Goal: Task Accomplishment & Management: Use online tool/utility

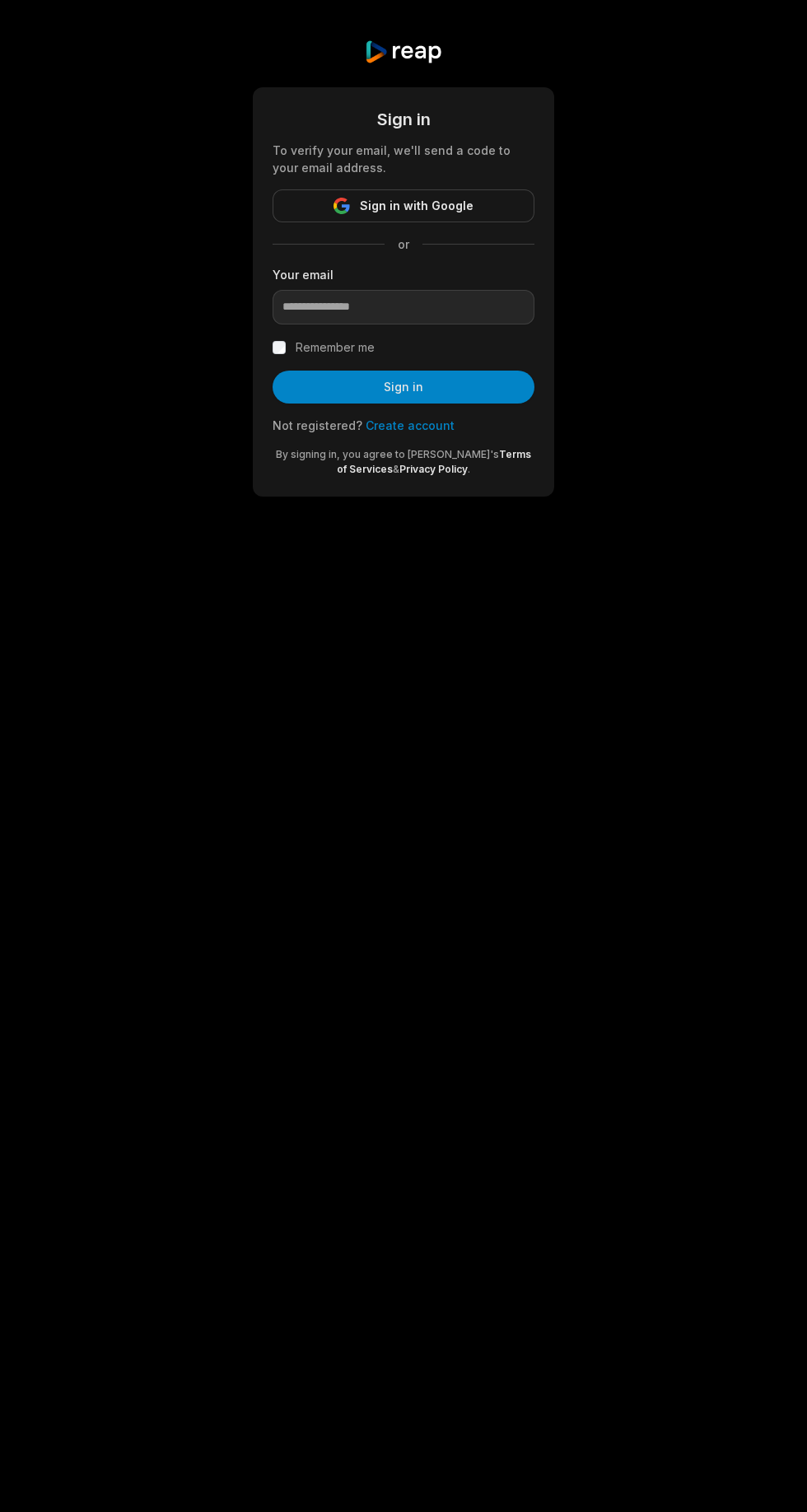
click at [343, 201] on icon "button" at bounding box center [341, 201] width 13 height 7
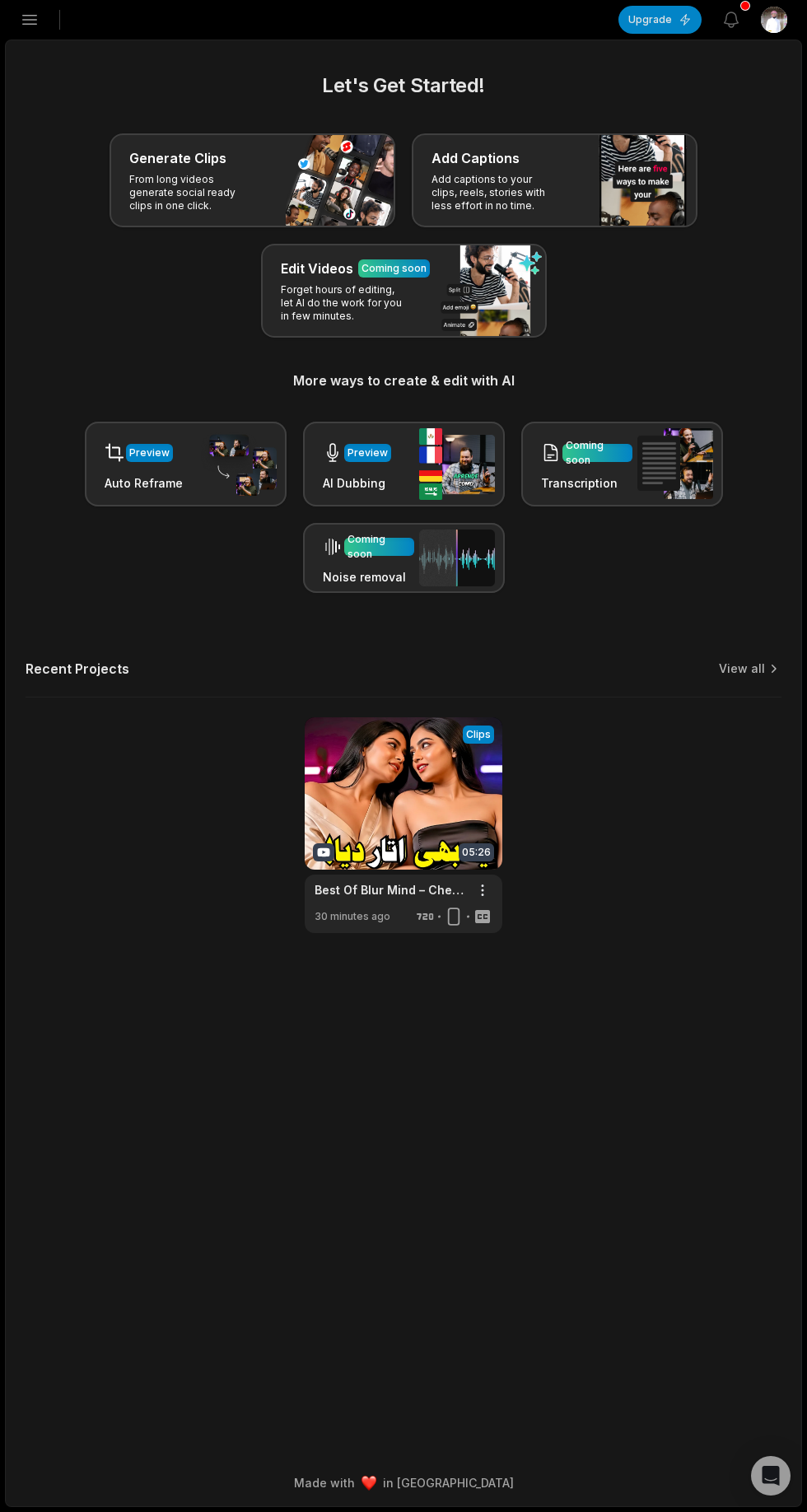
scroll to position [52, 0]
click at [723, 660] on link "View all" at bounding box center [742, 669] width 46 height 17
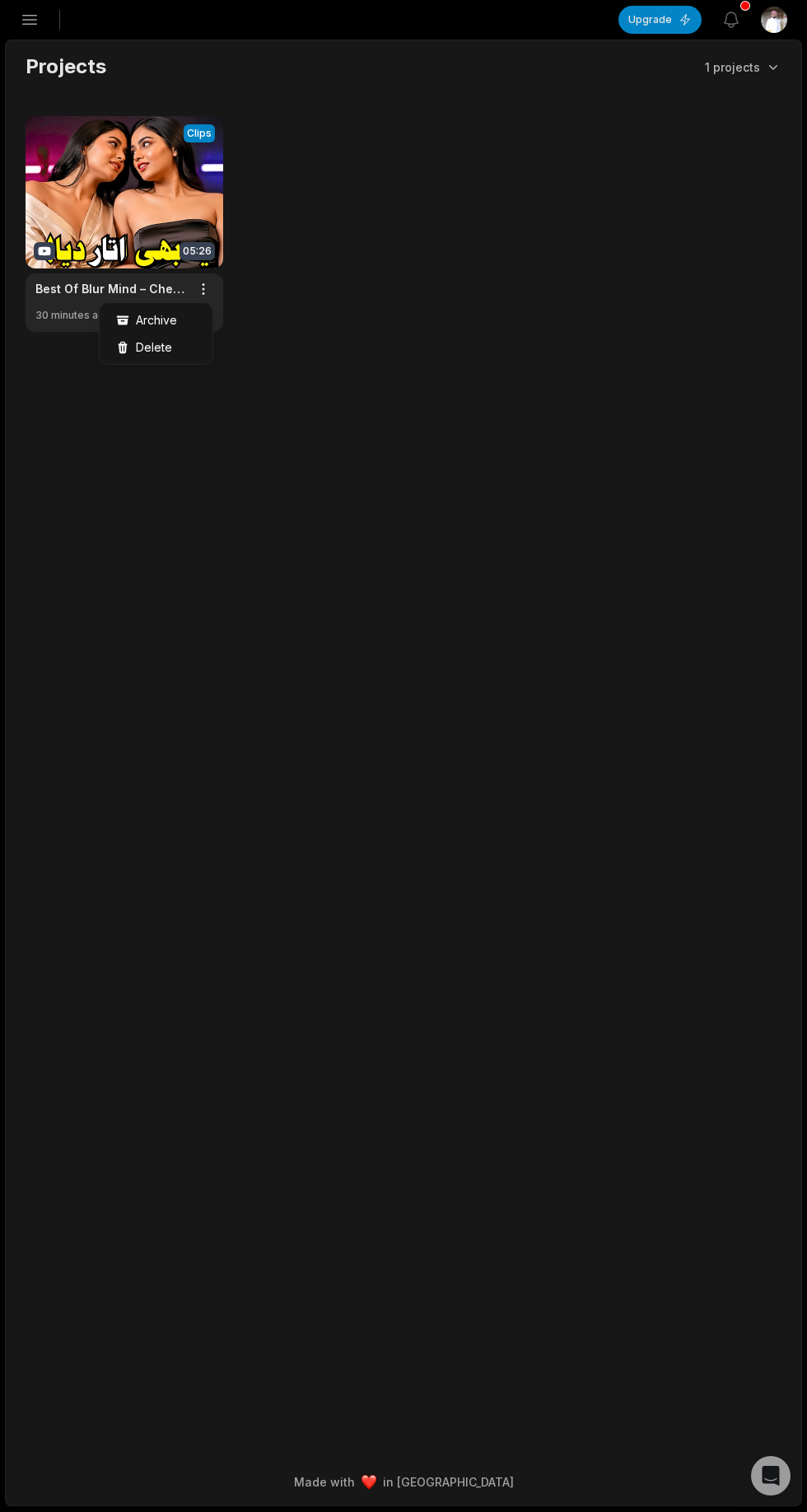
click at [204, 289] on html "IS Irshad's Studio Create Project Home Projects Brand template Calendar Connect…" at bounding box center [403, 756] width 807 height 1512
click at [146, 193] on html "IS Irshad's Studio Create Project Home Projects Brand template Calendar Connect…" at bounding box center [403, 756] width 807 height 1512
click at [214, 262] on link at bounding box center [124, 223] width 198 height 216
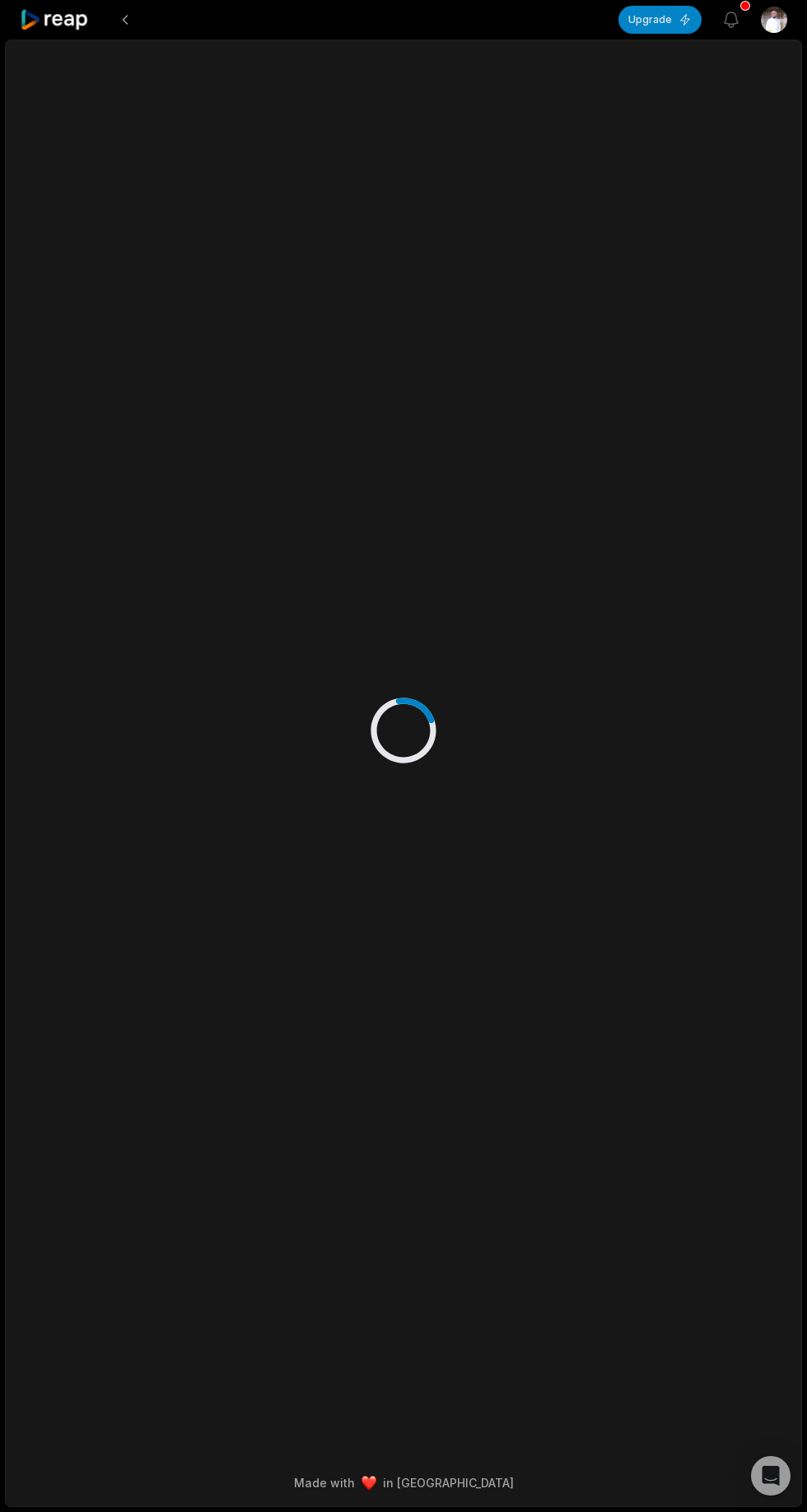
click at [202, 282] on div at bounding box center [404, 714] width 763 height 1347
